Goal: Task Accomplishment & Management: Use online tool/utility

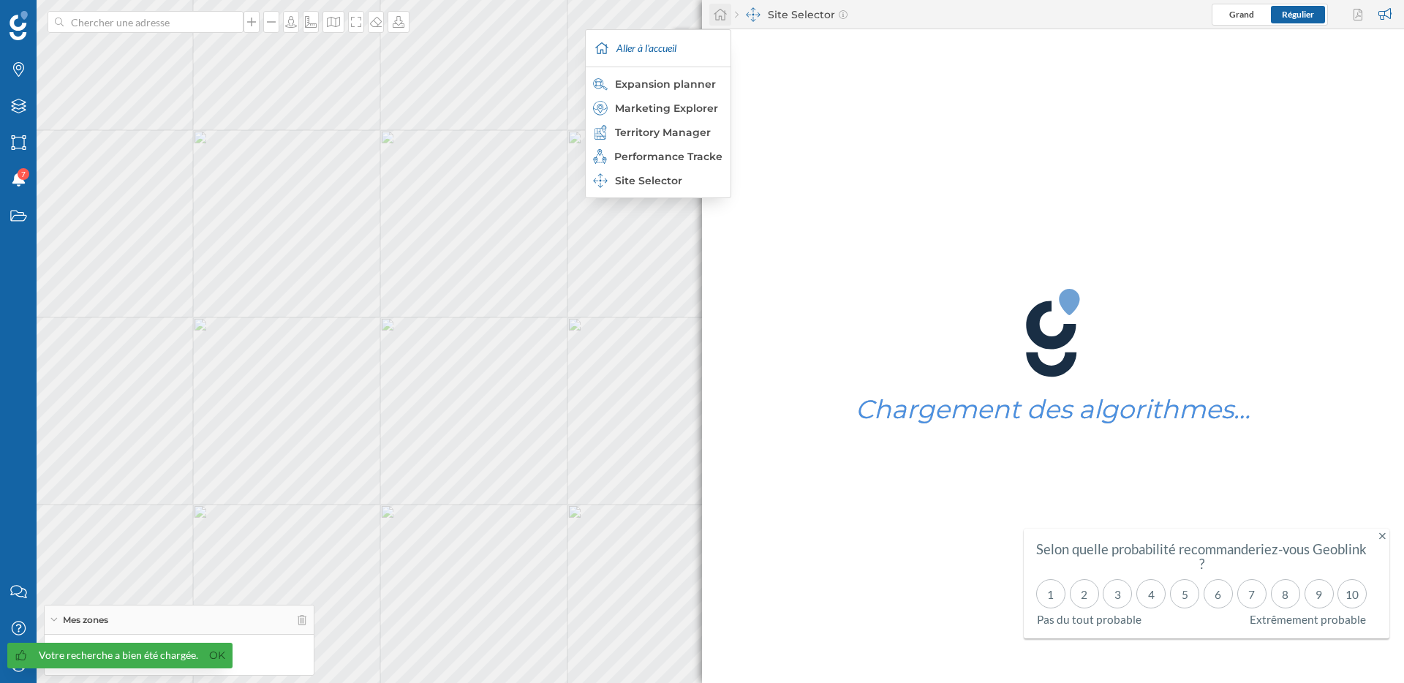
click at [723, 15] on icon at bounding box center [720, 14] width 15 height 13
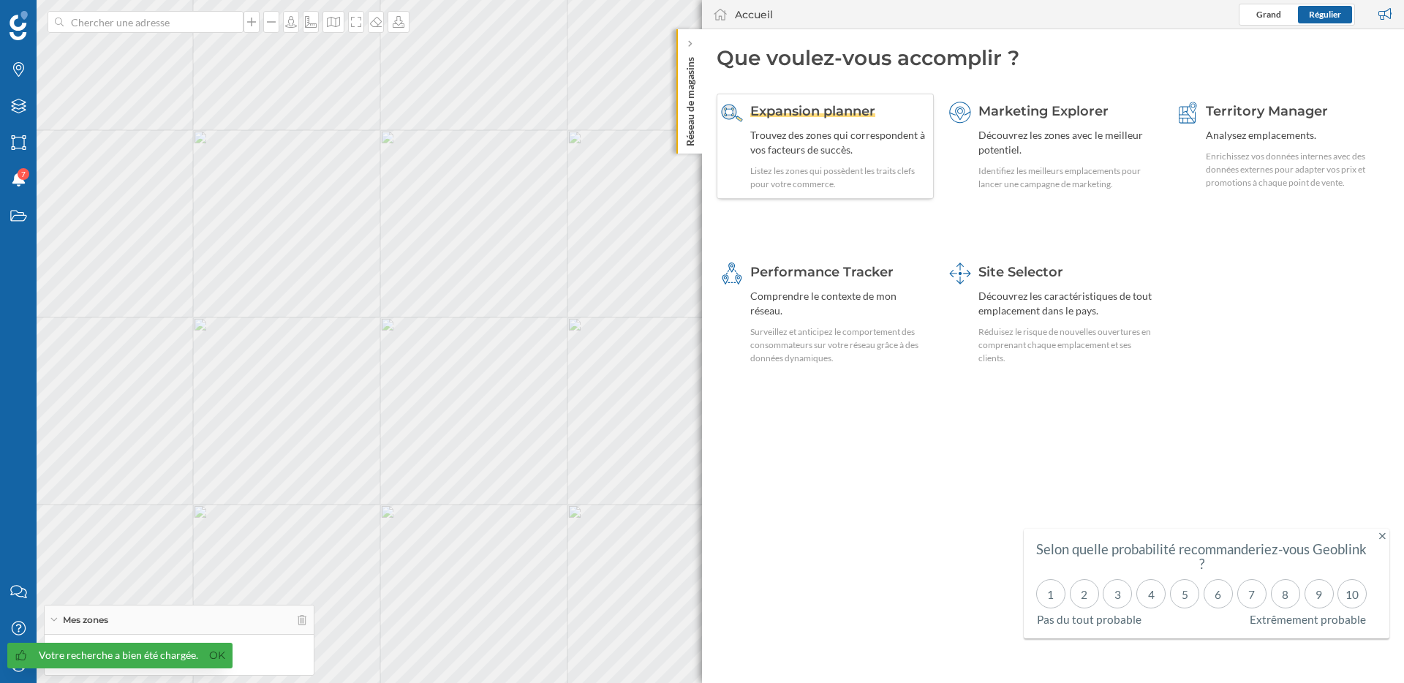
click at [839, 124] on div "Expansion planner Trouvez des zones qui correspondent à vos facteurs de succès.…" at bounding box center [839, 146] width 179 height 89
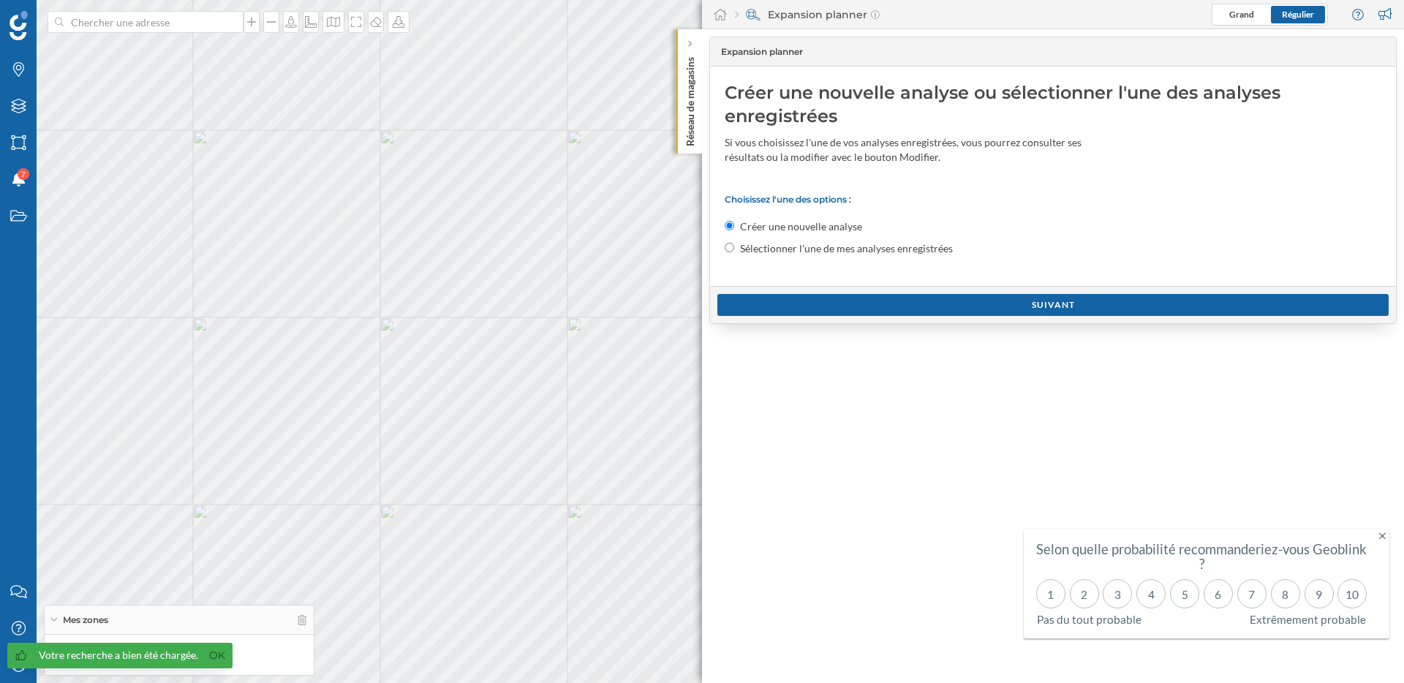
drag, startPoint x: 216, startPoint y: 654, endPoint x: 98, endPoint y: 667, distance: 118.5
click at [210, 654] on link "Ok" at bounding box center [217, 655] width 23 height 17
click at [14, 665] on icon "Mon profil" at bounding box center [19, 665] width 18 height 15
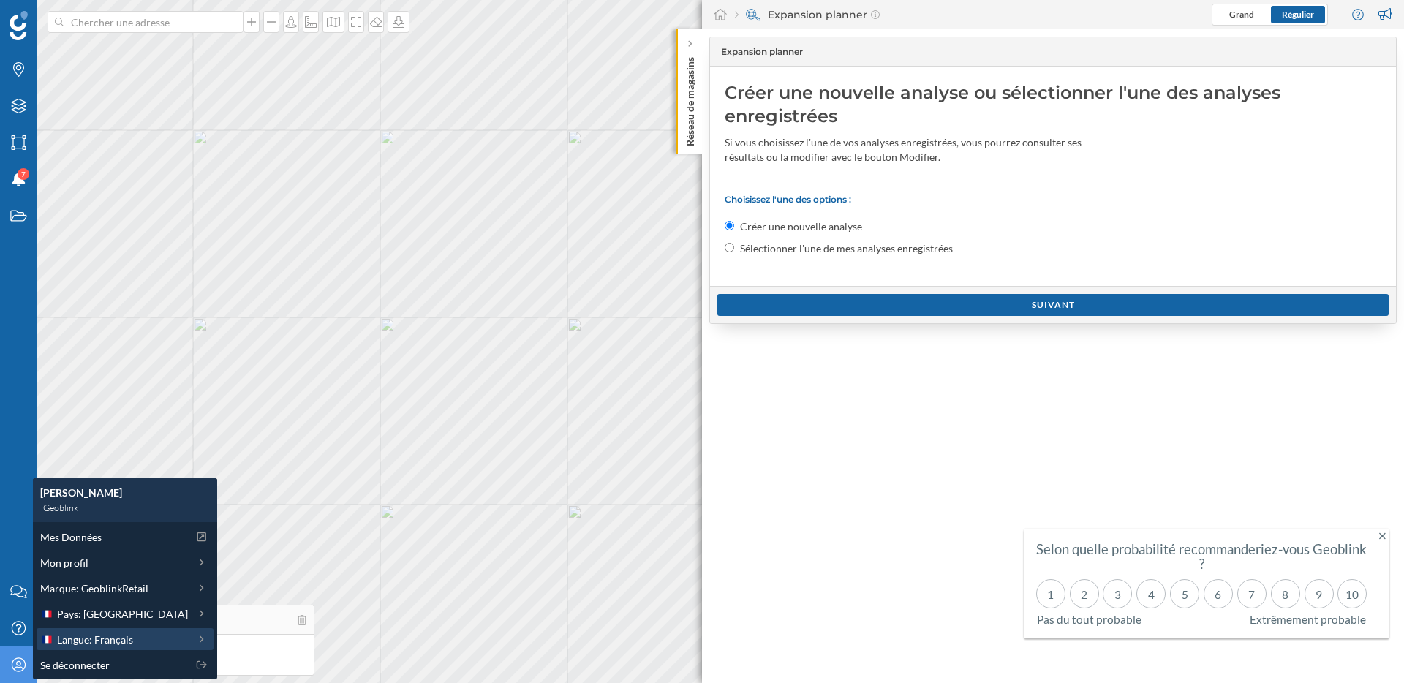
click at [89, 633] on span "Langue: Français" at bounding box center [95, 639] width 76 height 15
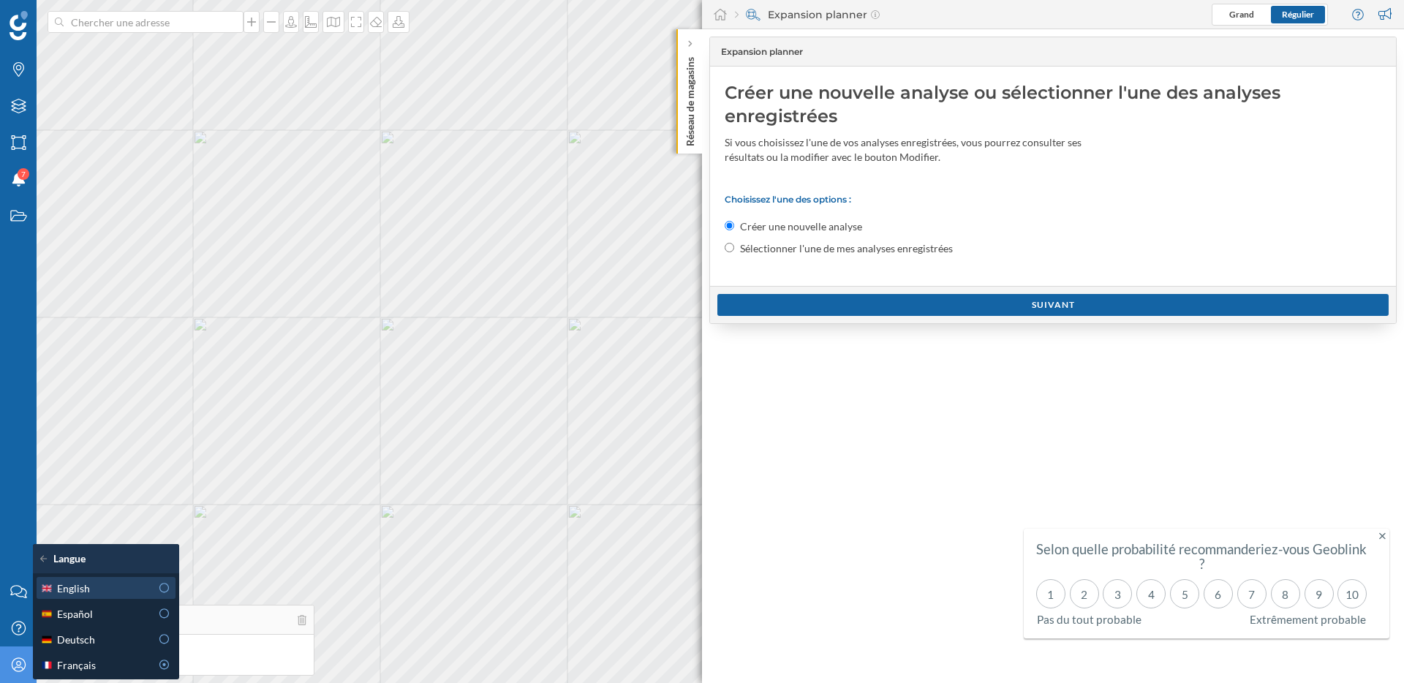
click at [122, 595] on div "English" at bounding box center [95, 588] width 110 height 15
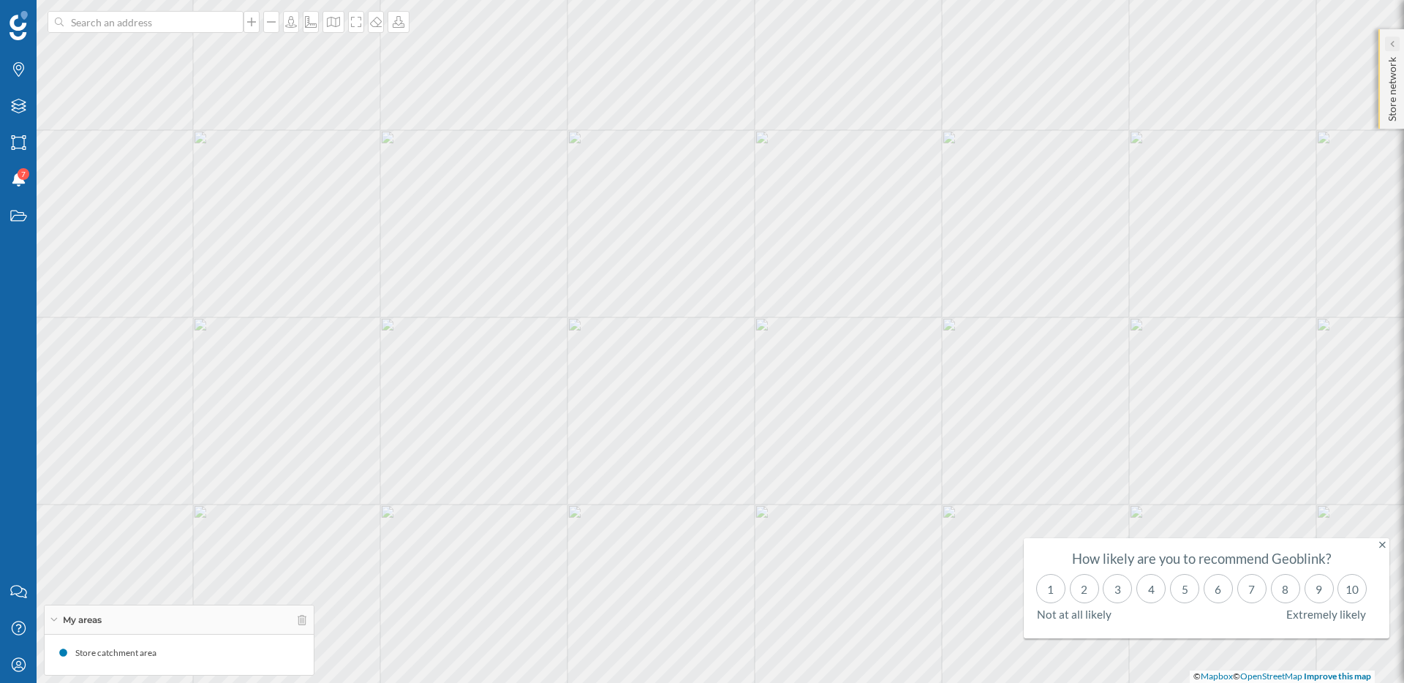
click at [1393, 42] on icon at bounding box center [1392, 43] width 4 height 7
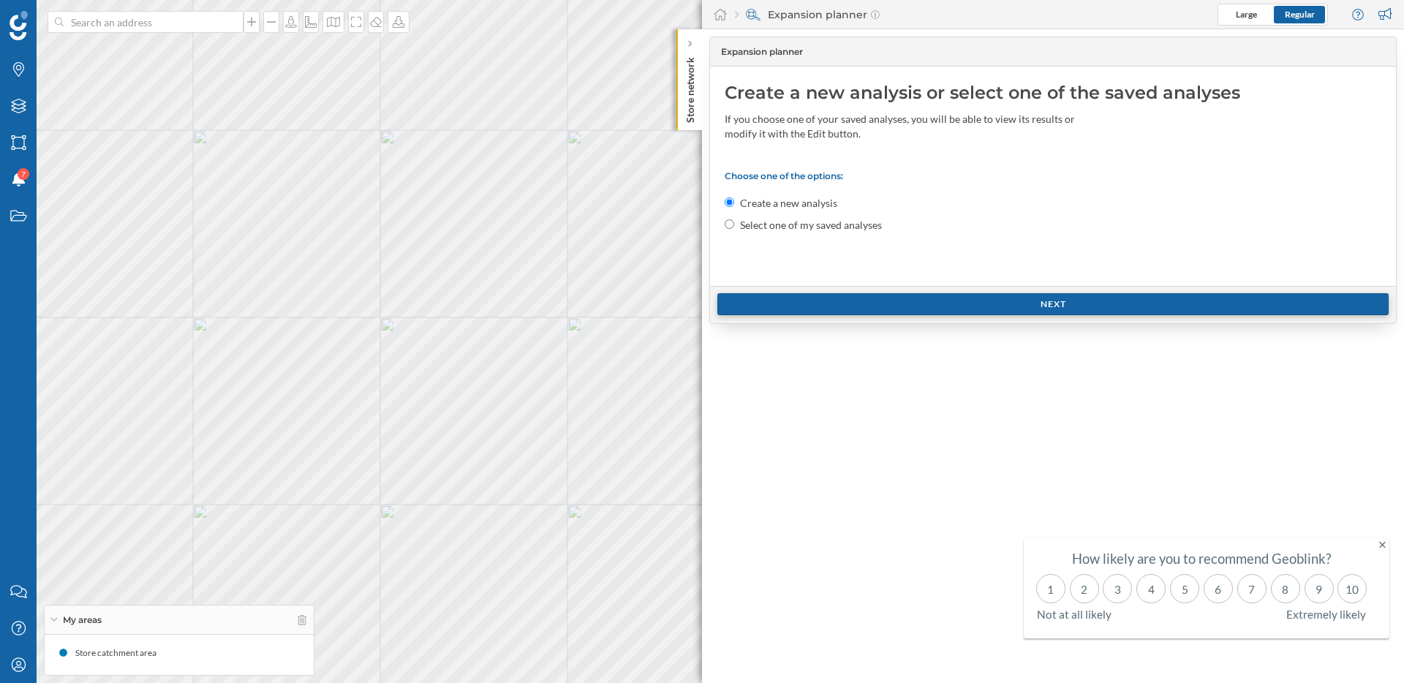
click at [973, 307] on div "Next" at bounding box center [1053, 304] width 671 height 22
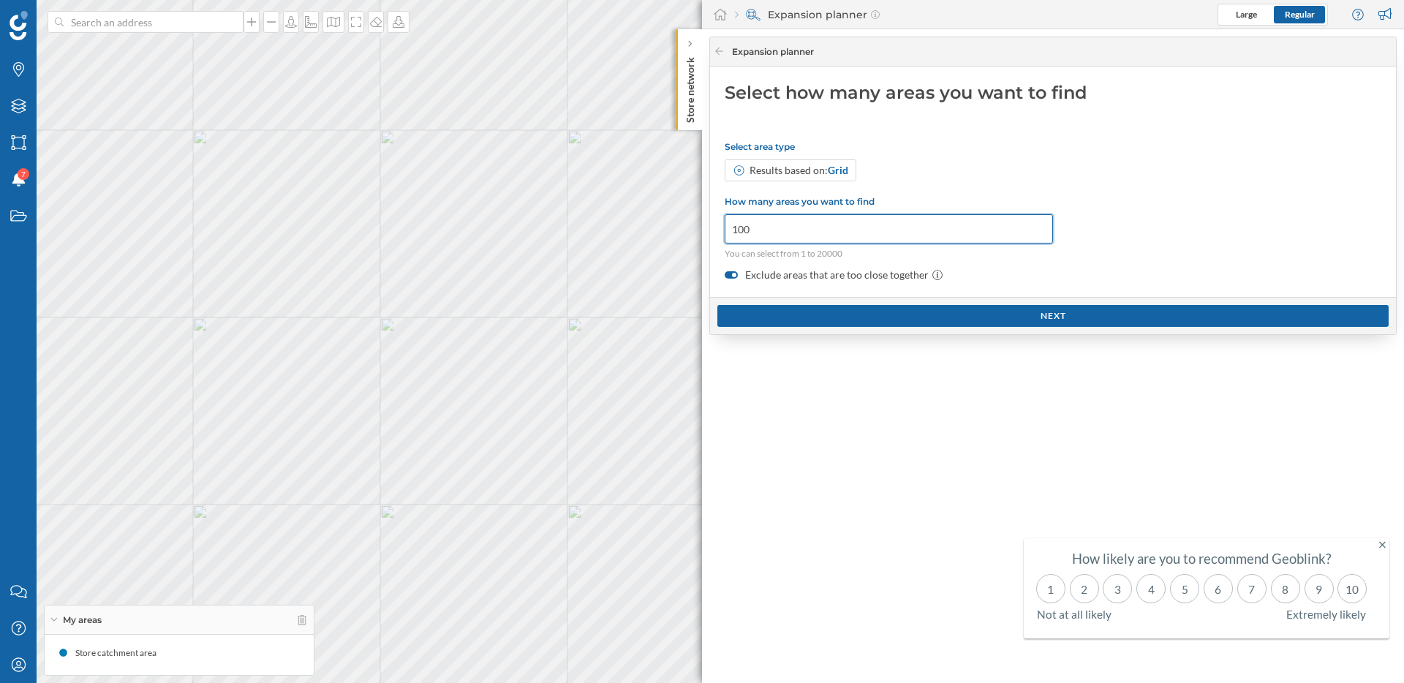
click at [754, 234] on input "100" at bounding box center [889, 228] width 328 height 29
type input "1"
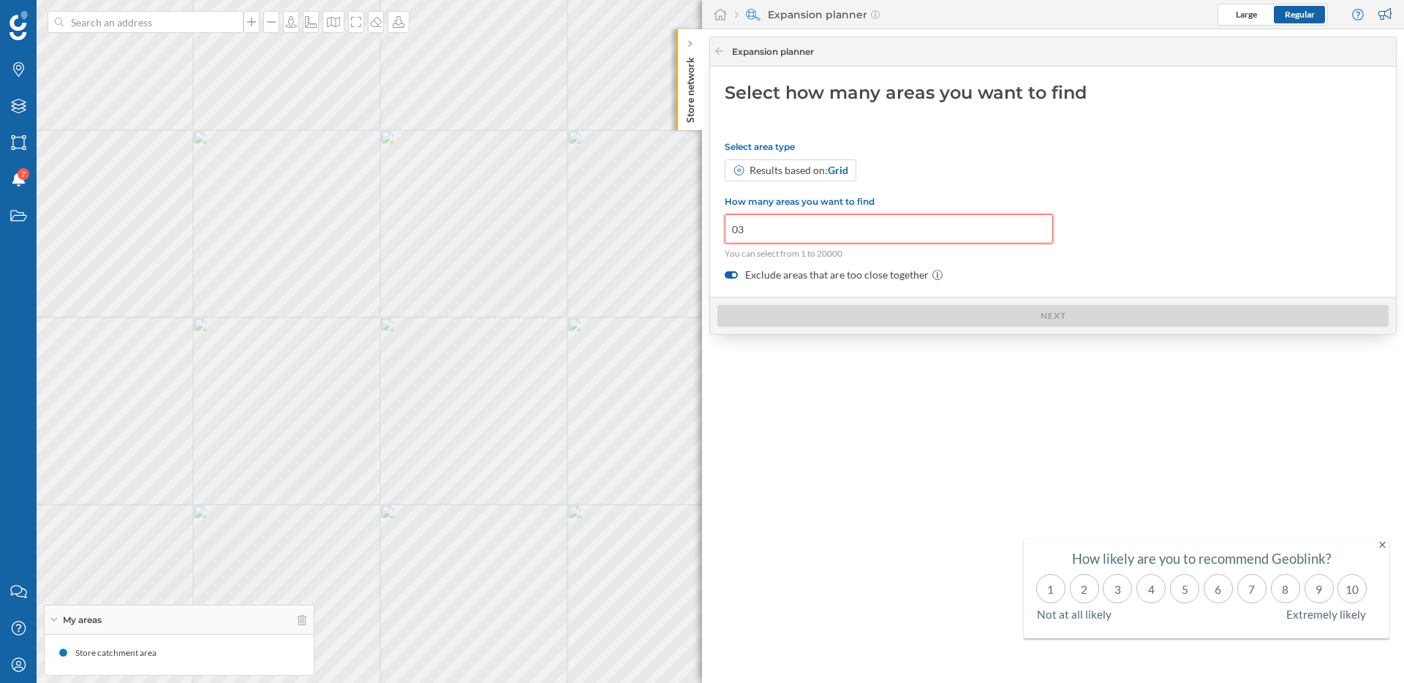
type input "0"
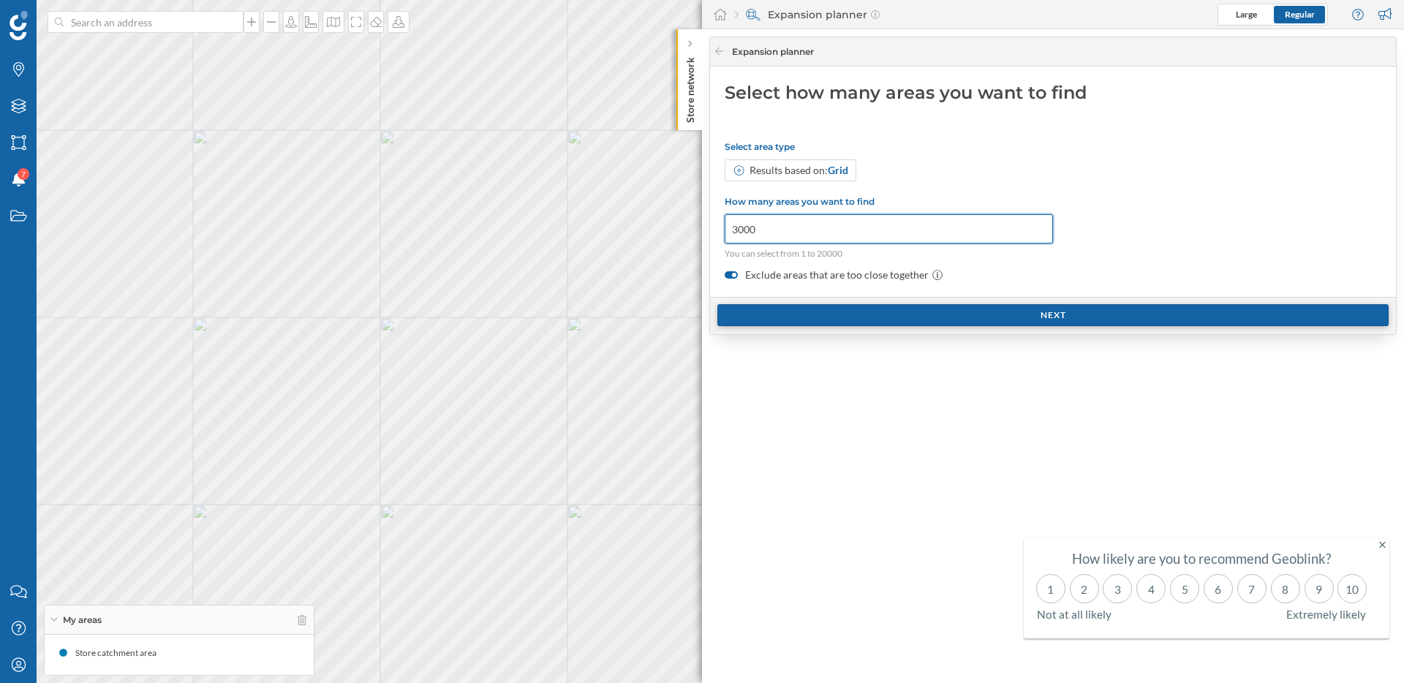
type input "3000"
click at [1036, 314] on div "Next" at bounding box center [1053, 315] width 671 height 22
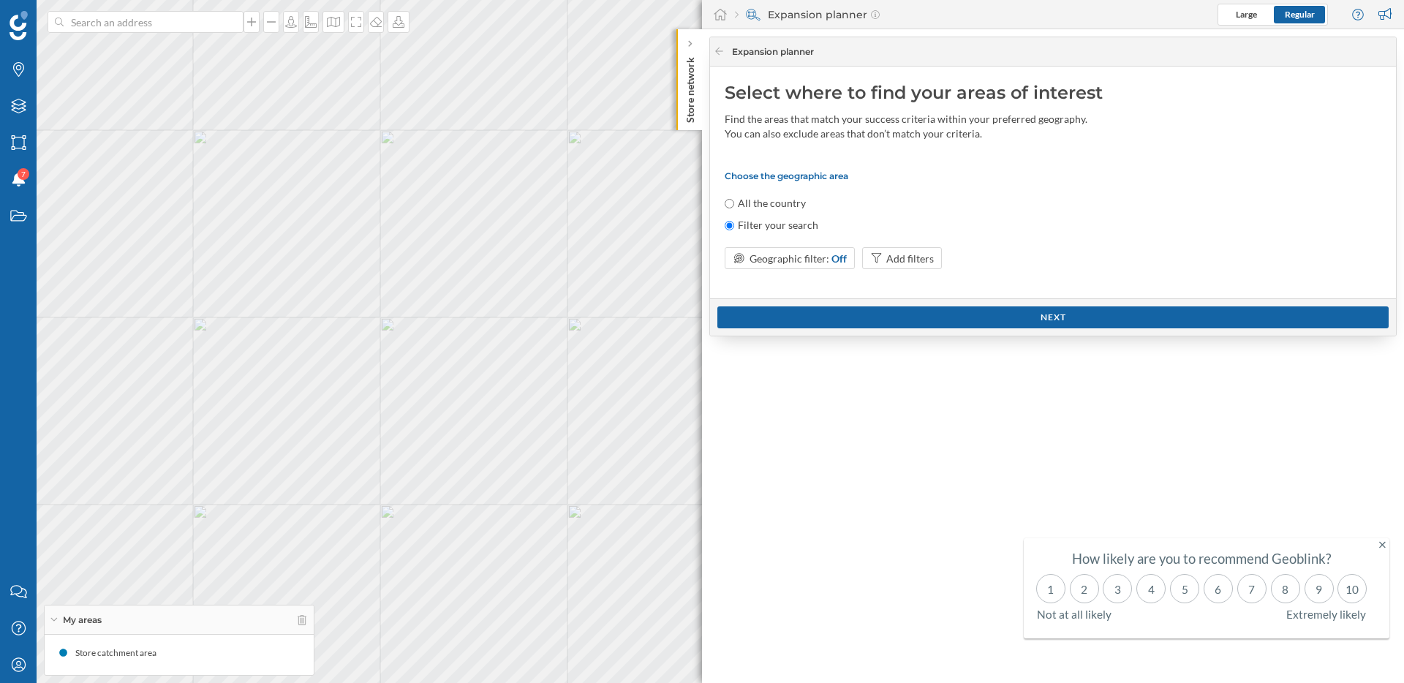
click at [738, 204] on label "All the country" at bounding box center [772, 203] width 68 height 15
click at [734, 204] on input "All the country" at bounding box center [730, 204] width 10 height 10
radio input "true"
radio input "false"
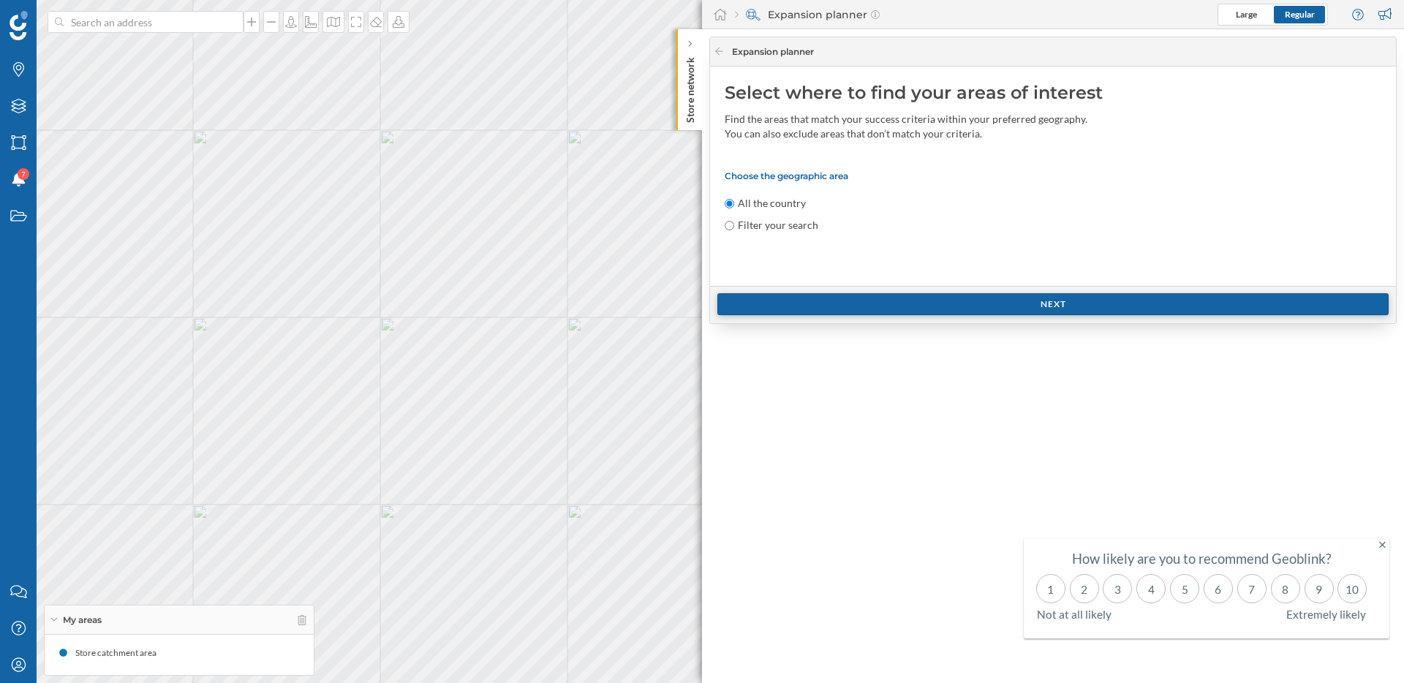
click at [1068, 309] on div "Next" at bounding box center [1053, 304] width 671 height 22
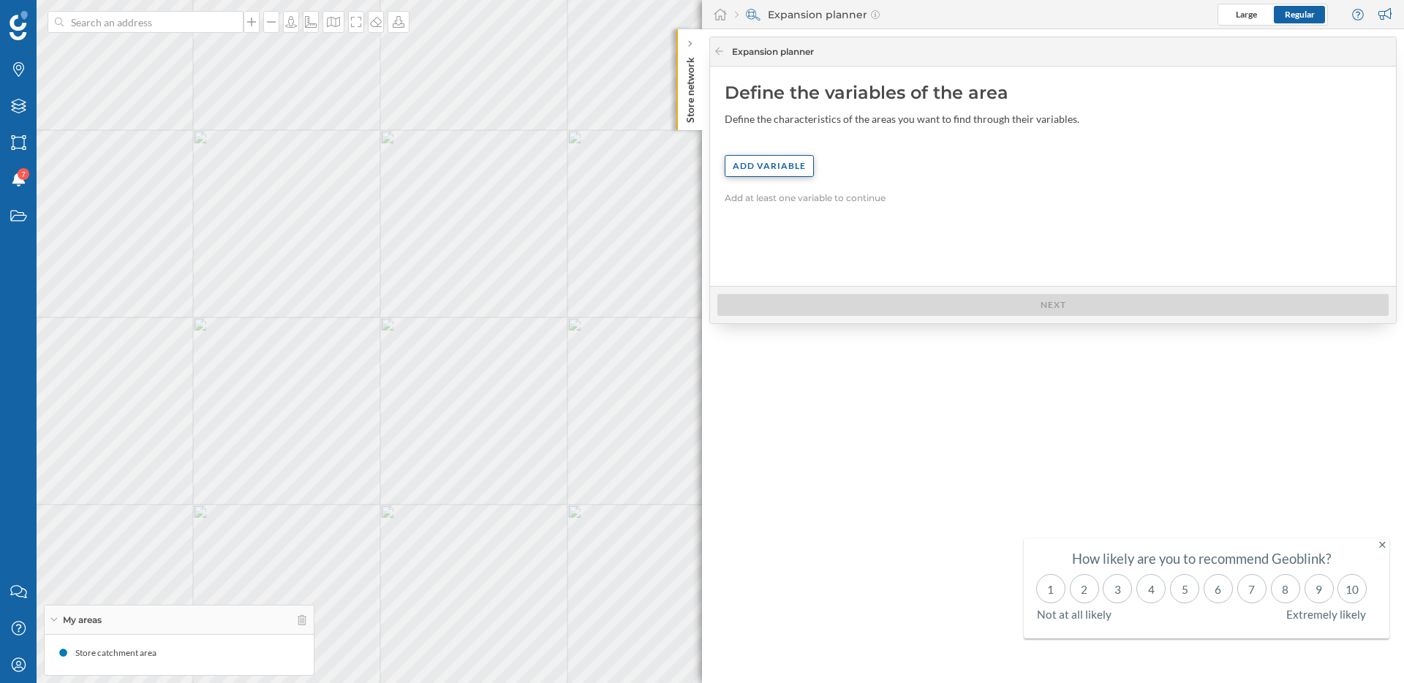
click at [792, 162] on div "Add variable" at bounding box center [769, 166] width 89 height 22
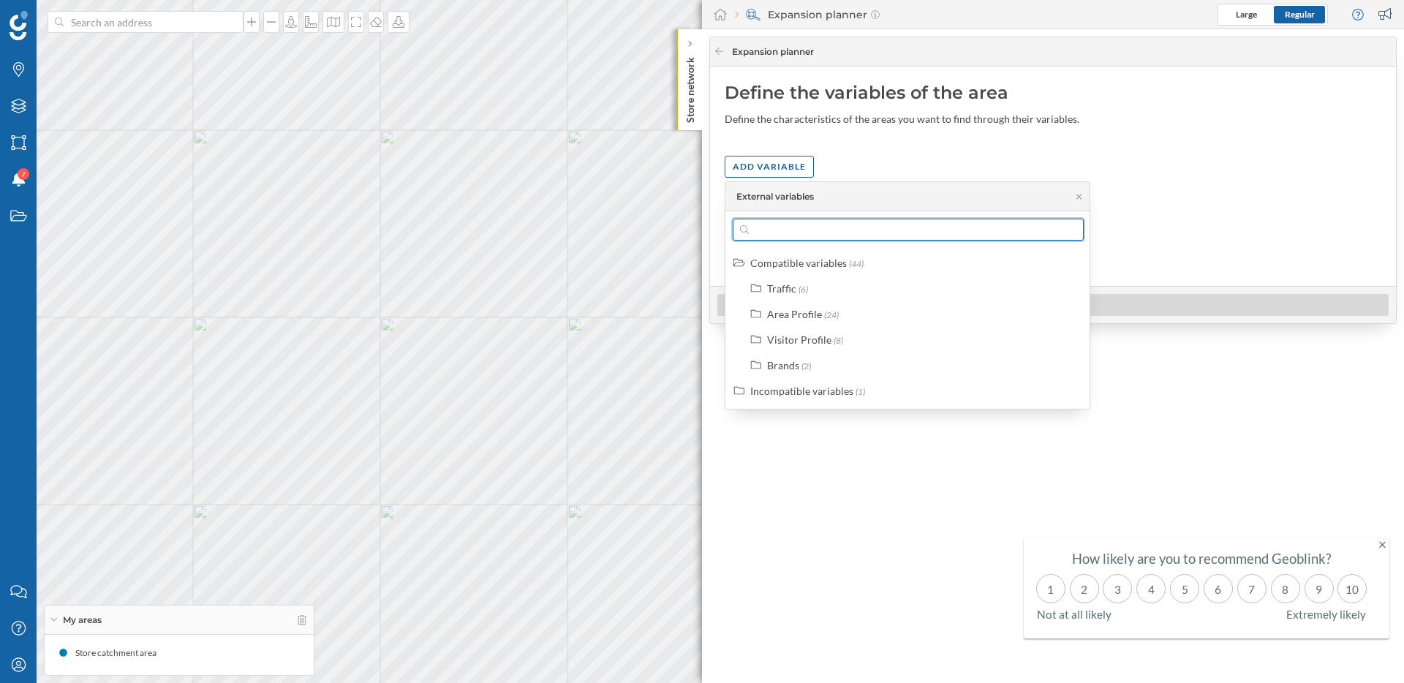
click at [803, 222] on input "text" at bounding box center [908, 230] width 319 height 22
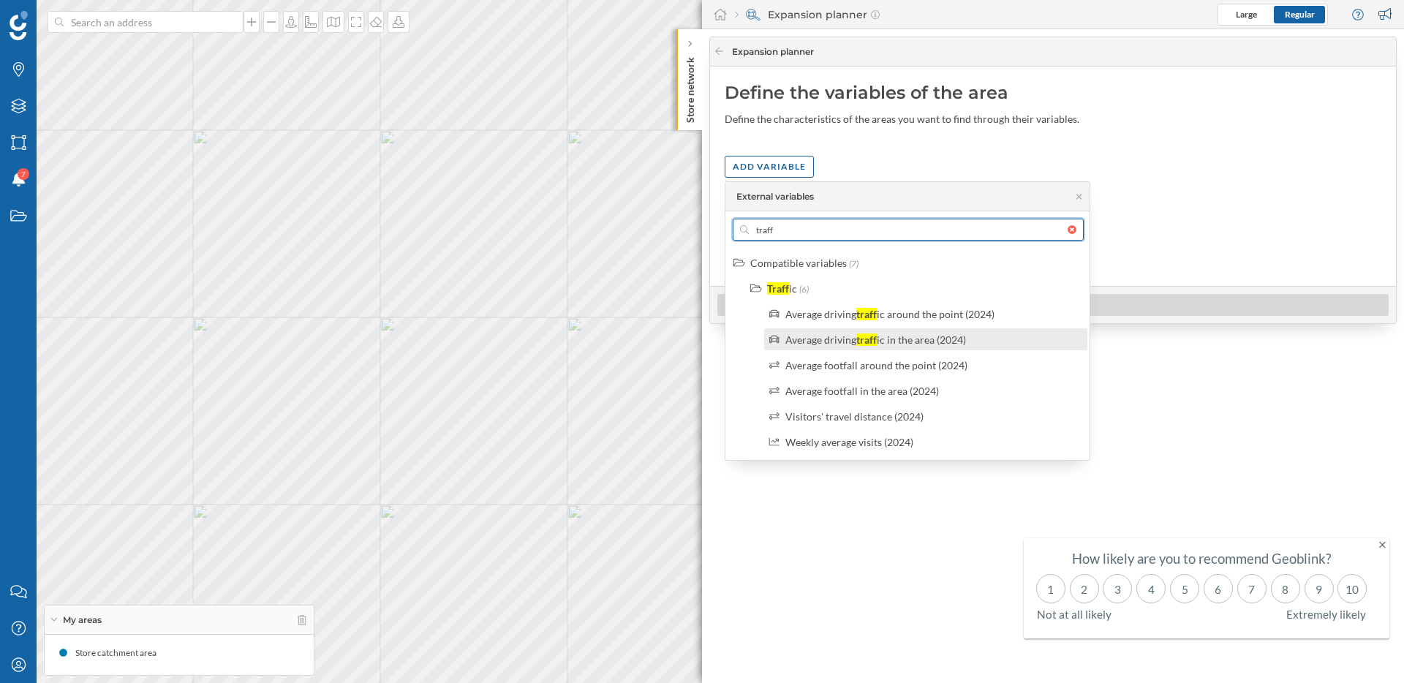
type input "traff"
click at [940, 336] on div "ic in the area (2024)" at bounding box center [921, 340] width 89 height 12
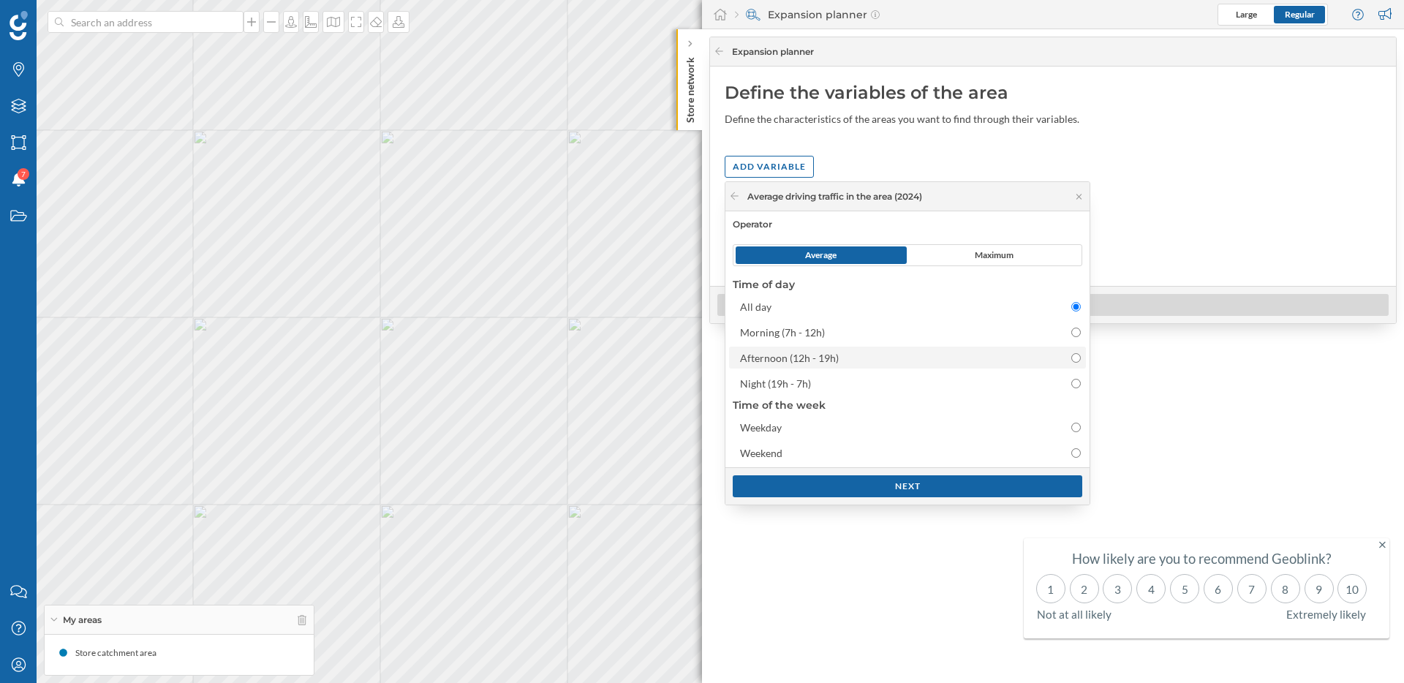
click at [810, 353] on div "Afternoon (12h - 19h)" at bounding box center [789, 358] width 99 height 12
click at [1072, 353] on input "Afternoon (12h - 19h)" at bounding box center [1077, 358] width 10 height 10
radio input "false"
radio input "true"
click at [918, 488] on div "Next" at bounding box center [908, 486] width 350 height 22
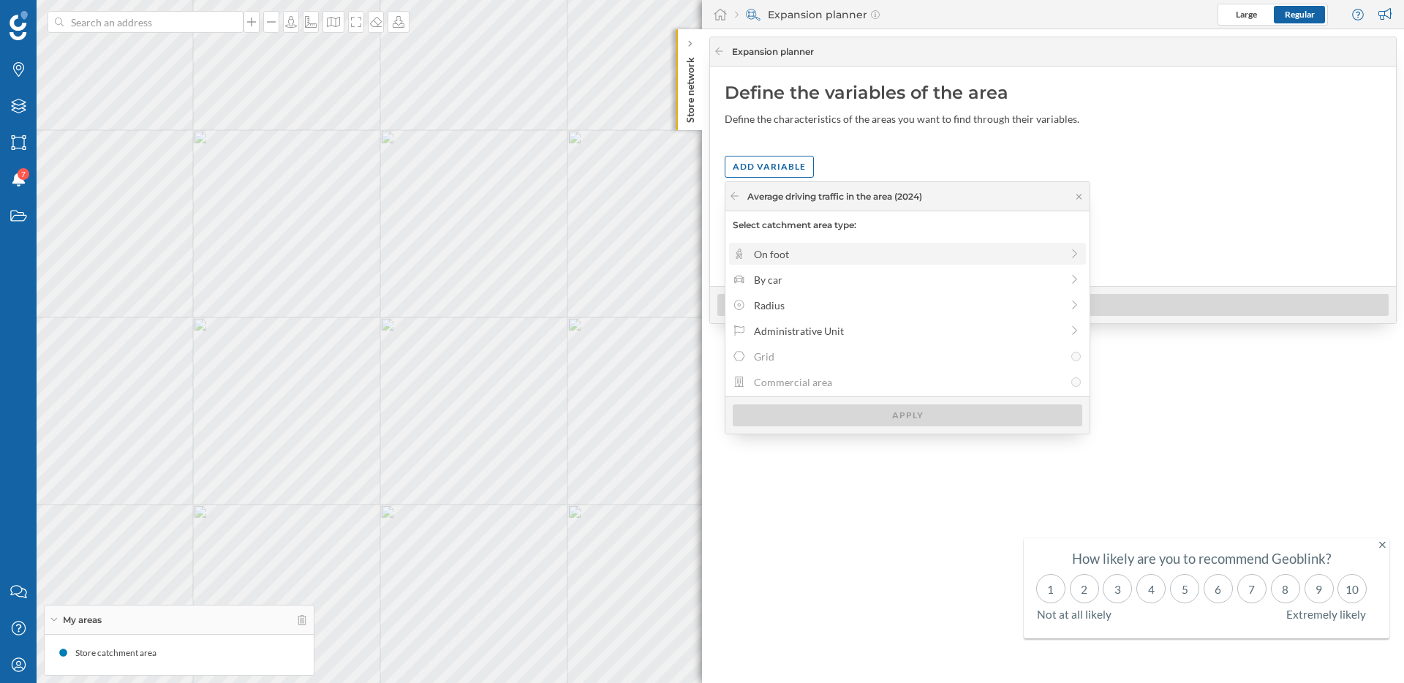
click at [838, 258] on div "On foot" at bounding box center [907, 254] width 307 height 15
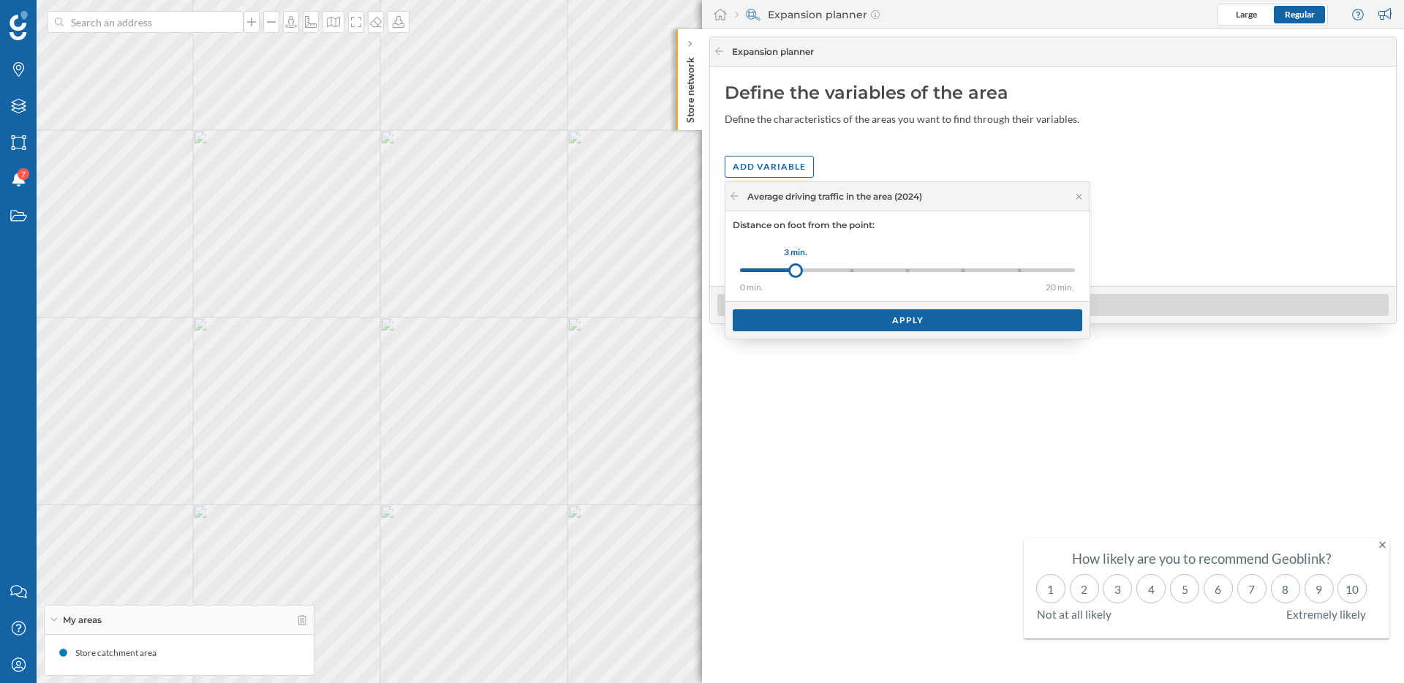
click at [842, 271] on div "0 min. 3 min. 5 min. 8 min. 10 min. 15 min. 20 min." at bounding box center [907, 270] width 335 height 4
click at [854, 267] on div "0 min. 3 min. 5 min. 8 min. 10 min. 15 min. 20 min. 5 min." at bounding box center [907, 270] width 335 height 18
click at [885, 326] on div "Apply" at bounding box center [908, 320] width 350 height 22
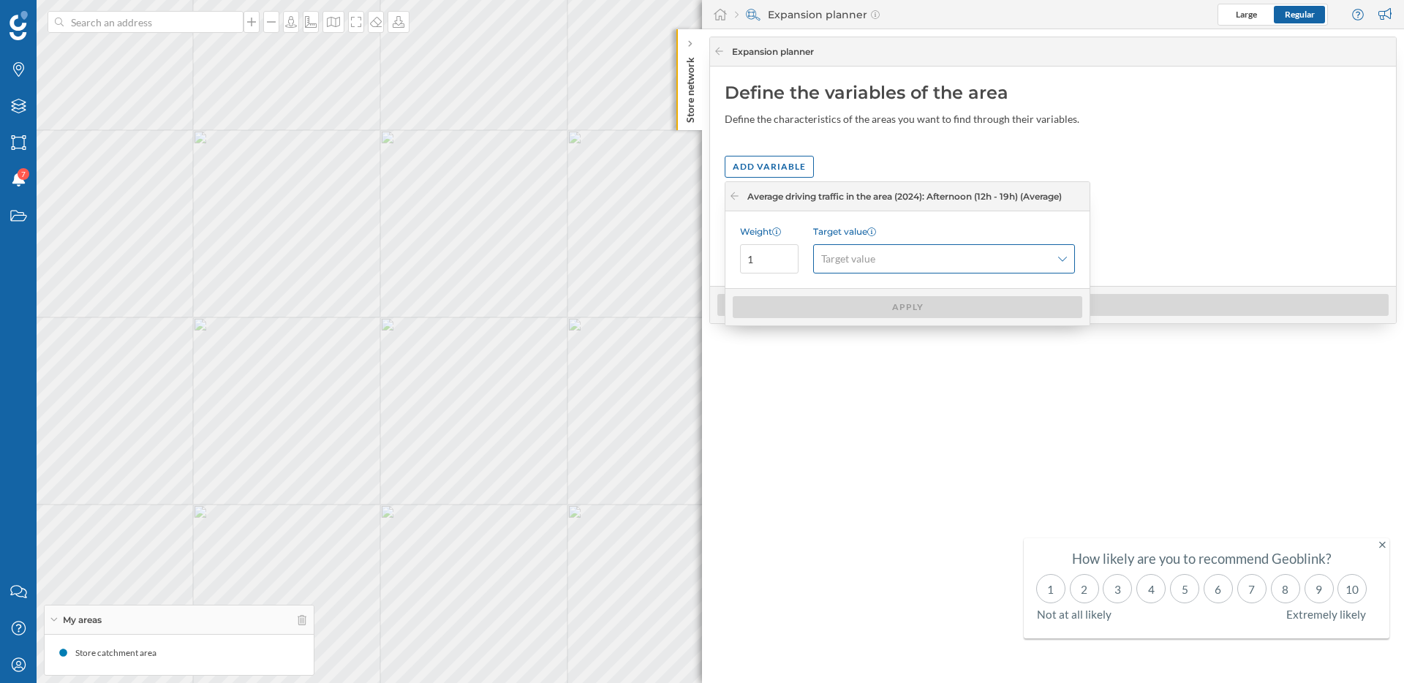
click at [1034, 260] on span "Target value" at bounding box center [936, 259] width 230 height 15
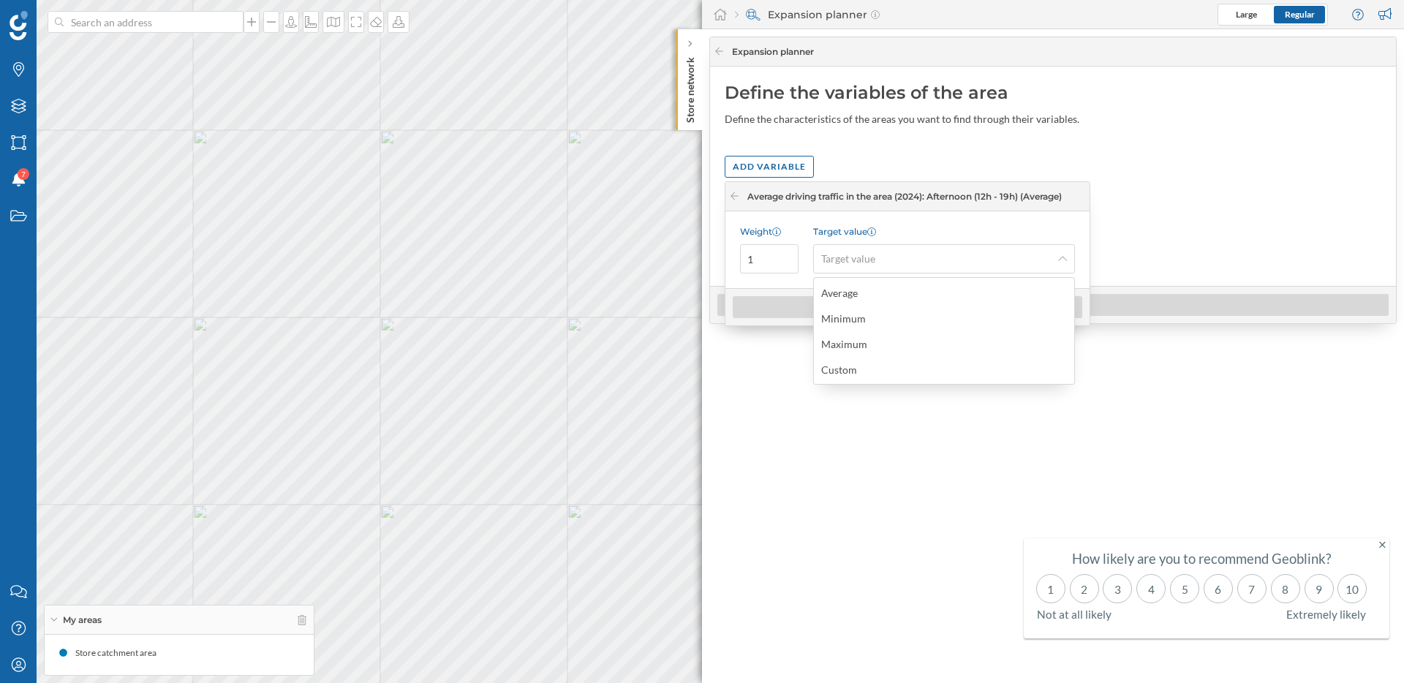
drag, startPoint x: 865, startPoint y: 380, endPoint x: 852, endPoint y: 317, distance: 64.3
click at [865, 378] on div "Custom" at bounding box center [944, 369] width 253 height 22
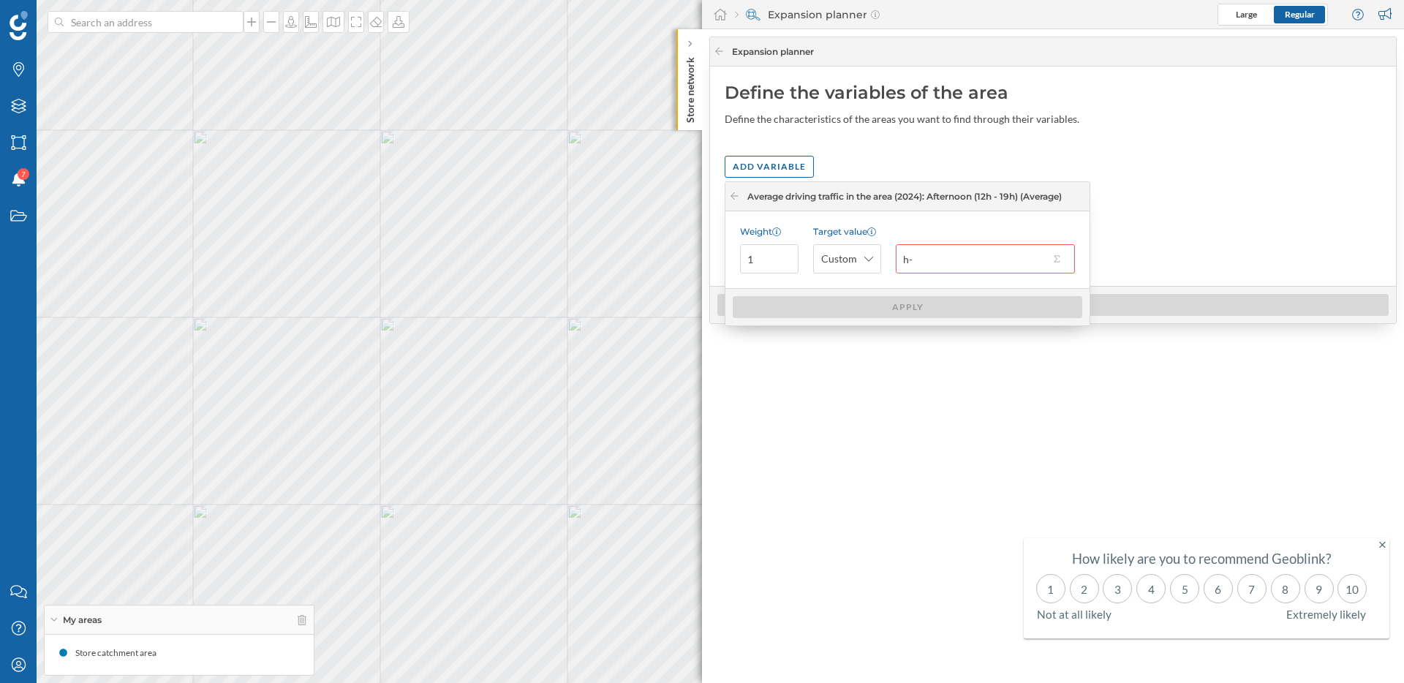
type input "h"
click at [821, 249] on div "Custom" at bounding box center [847, 258] width 68 height 29
drag, startPoint x: 1065, startPoint y: 261, endPoint x: 1059, endPoint y: 256, distance: 7.8
click at [1064, 260] on div at bounding box center [1059, 259] width 18 height 15
click at [1059, 256] on button at bounding box center [1057, 259] width 15 height 15
